Goal: Task Accomplishment & Management: Complete application form

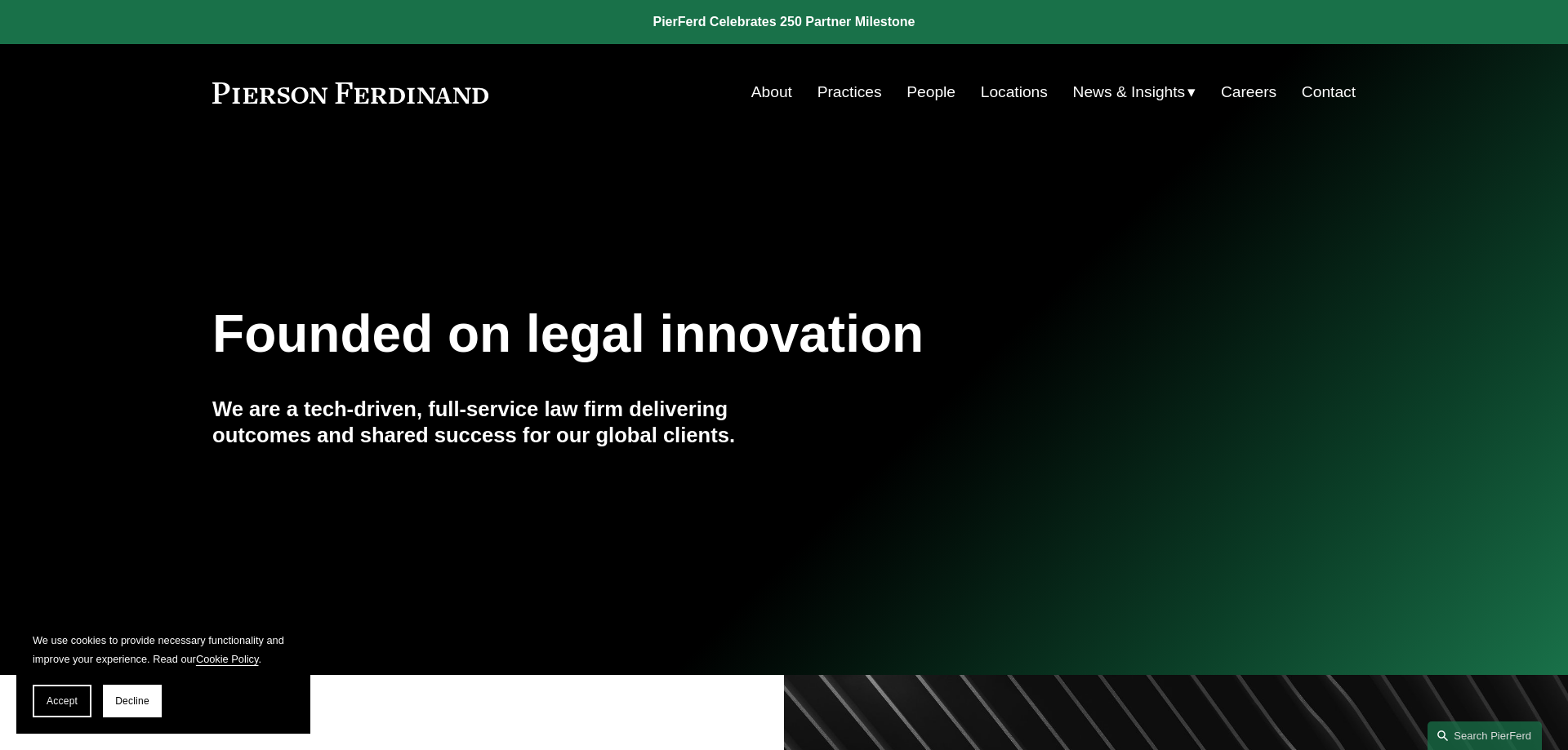
click at [917, 99] on link "People" at bounding box center [931, 92] width 49 height 31
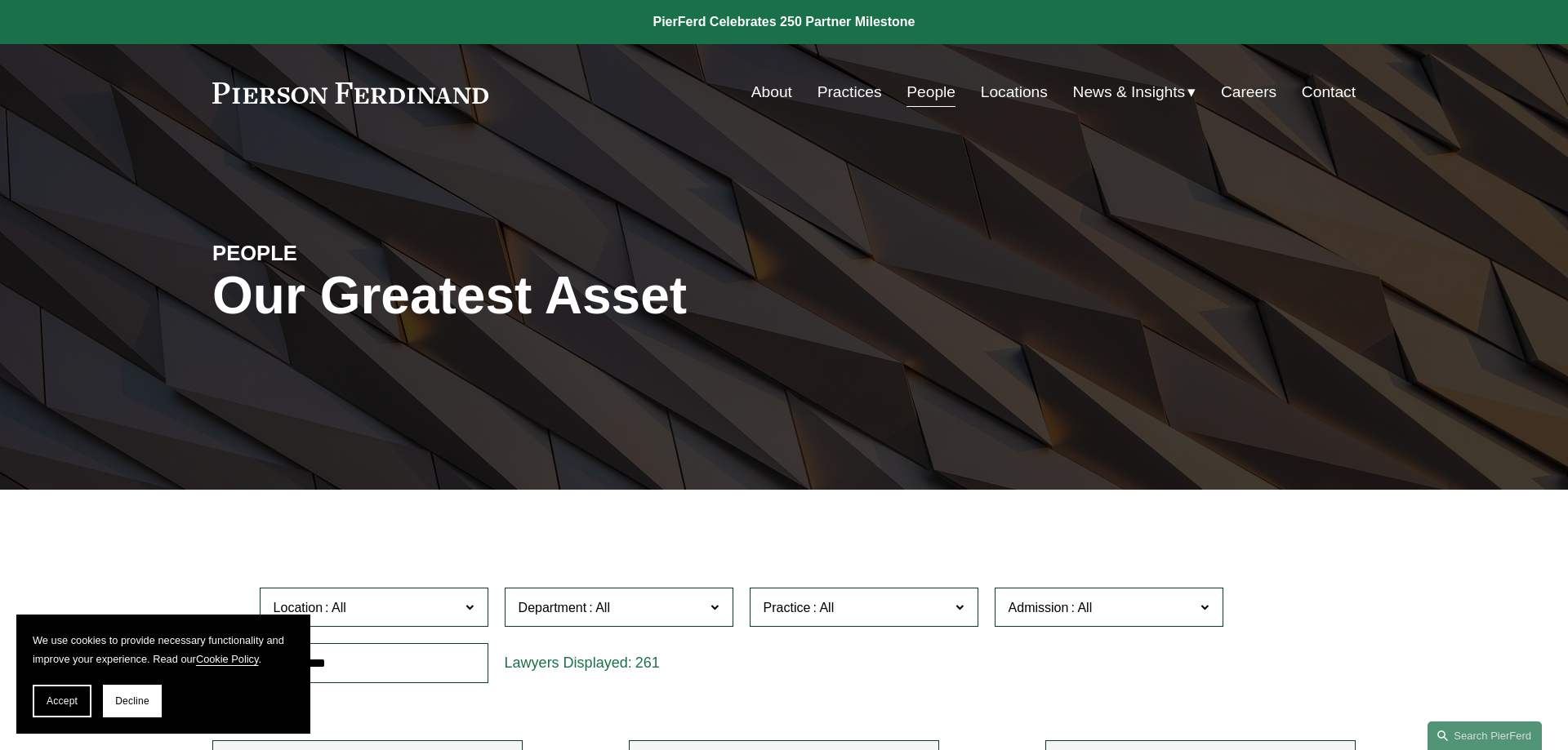
click at [756, 77] on div "Skip to Content About Practices People Locations" at bounding box center [784, 92] width 1568 height 96
click at [756, 81] on link "About" at bounding box center [771, 92] width 41 height 31
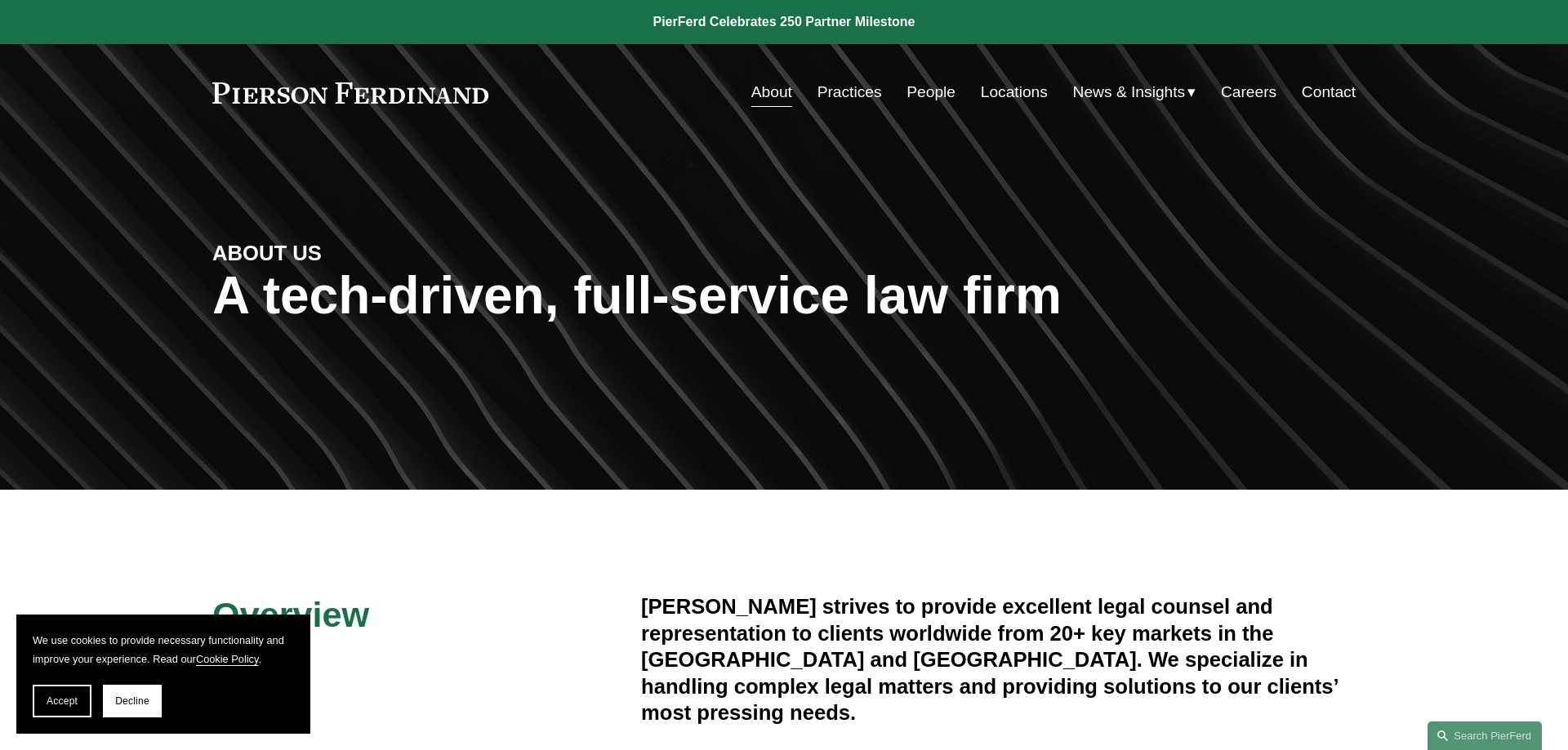
click at [1266, 98] on link "Careers" at bounding box center [1249, 92] width 55 height 31
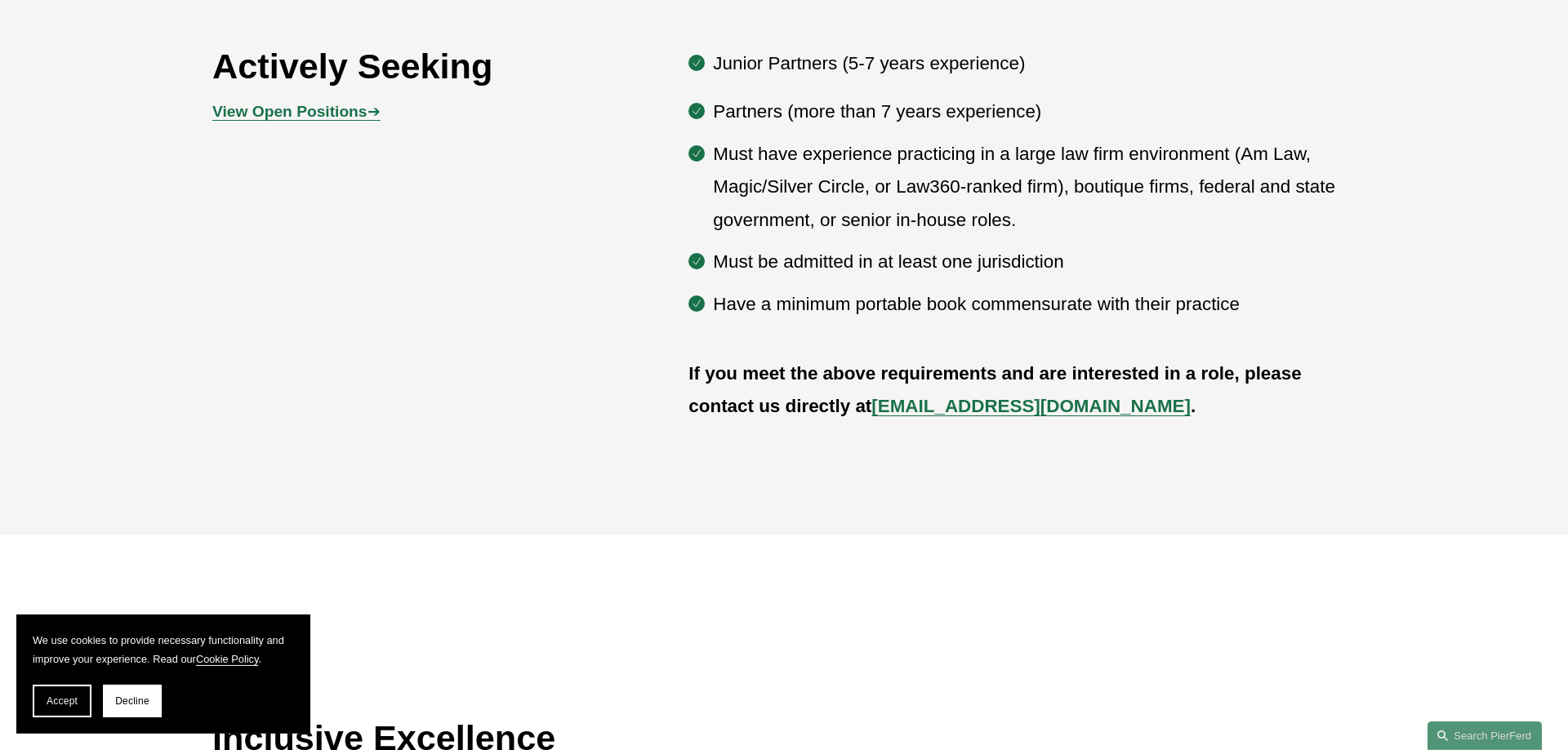
scroll to position [999, 0]
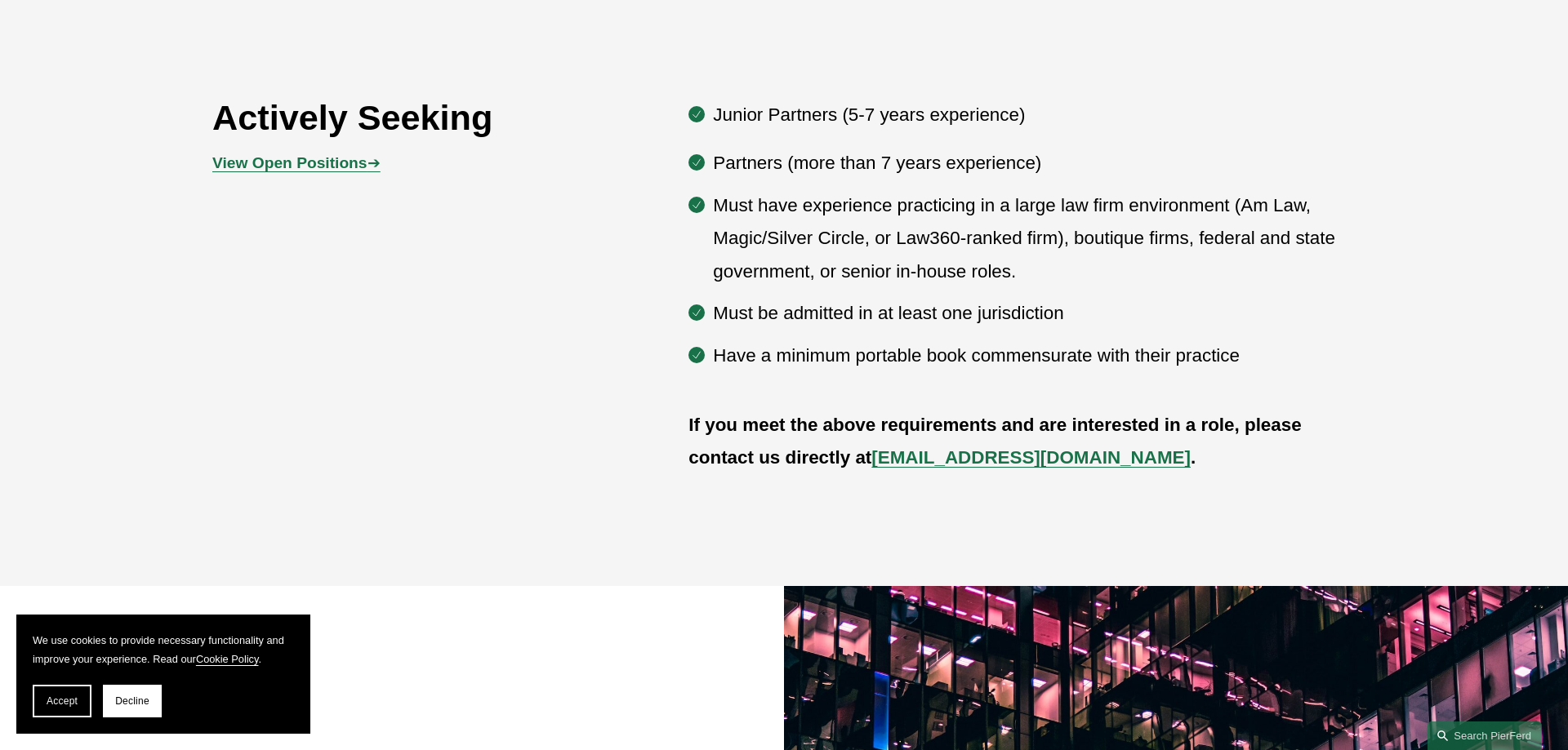
click at [322, 167] on strong "View Open Positions" at bounding box center [290, 162] width 154 height 17
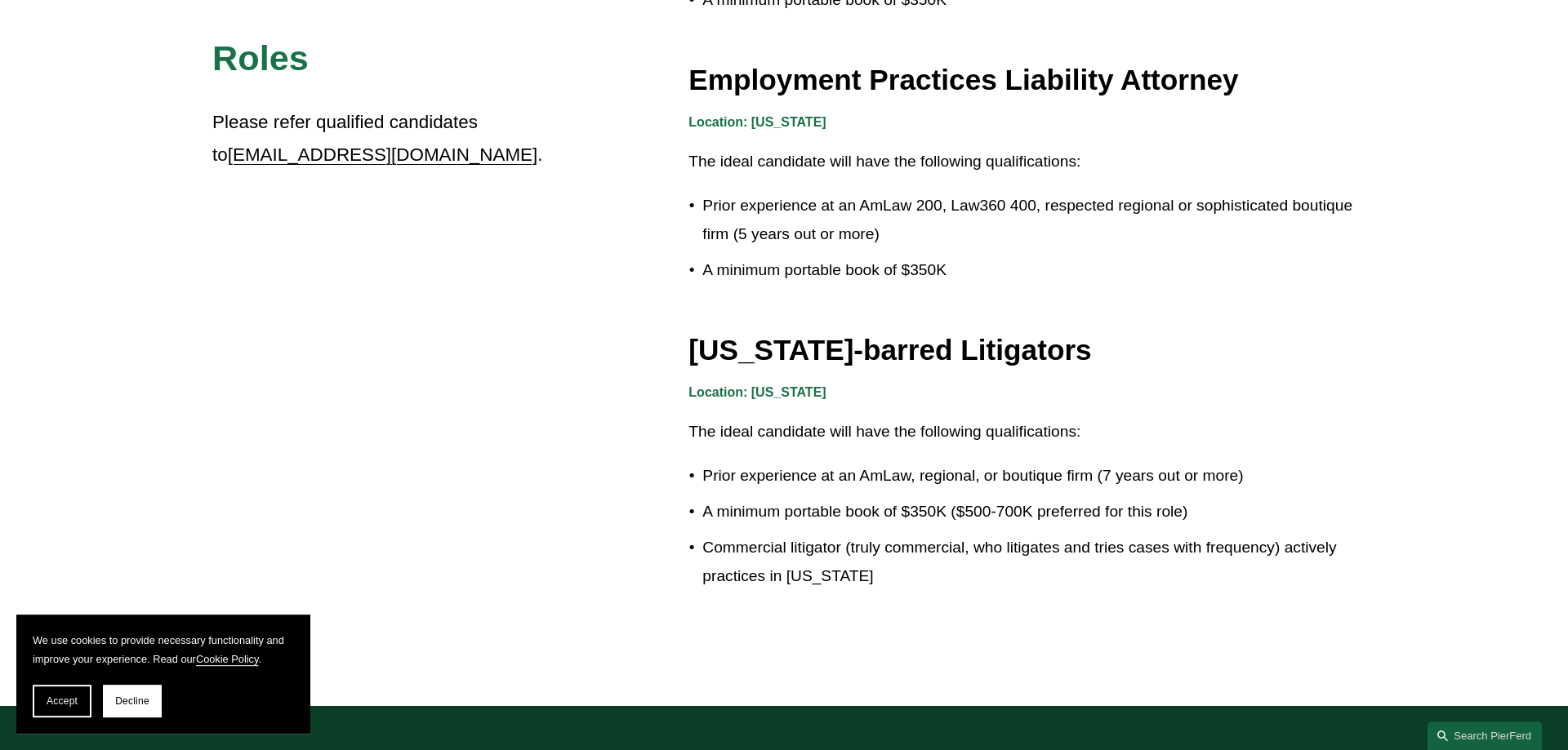
scroll to position [2664, 0]
